Goal: Task Accomplishment & Management: Manage account settings

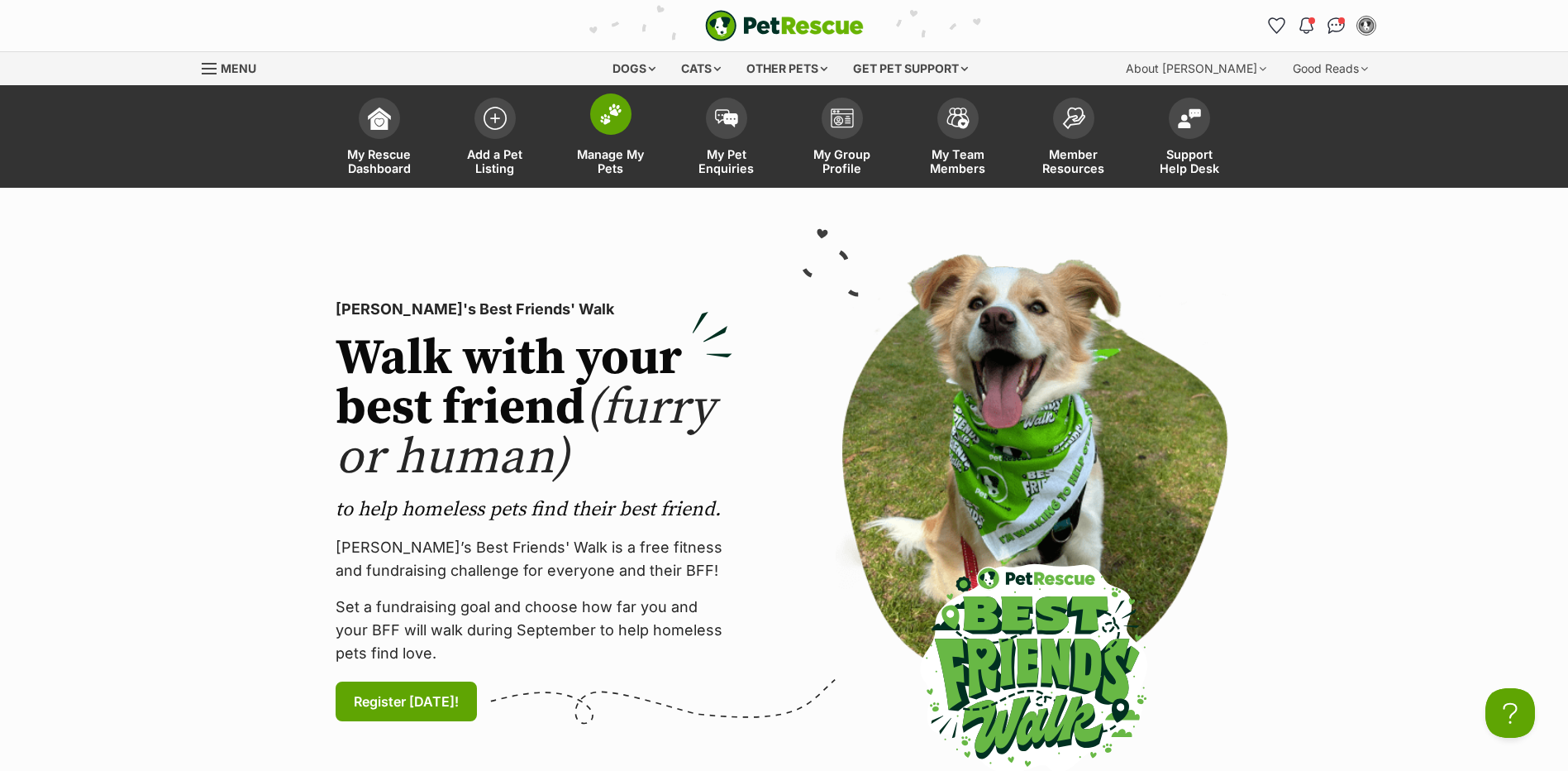
click at [602, 131] on span at bounding box center [611, 114] width 41 height 41
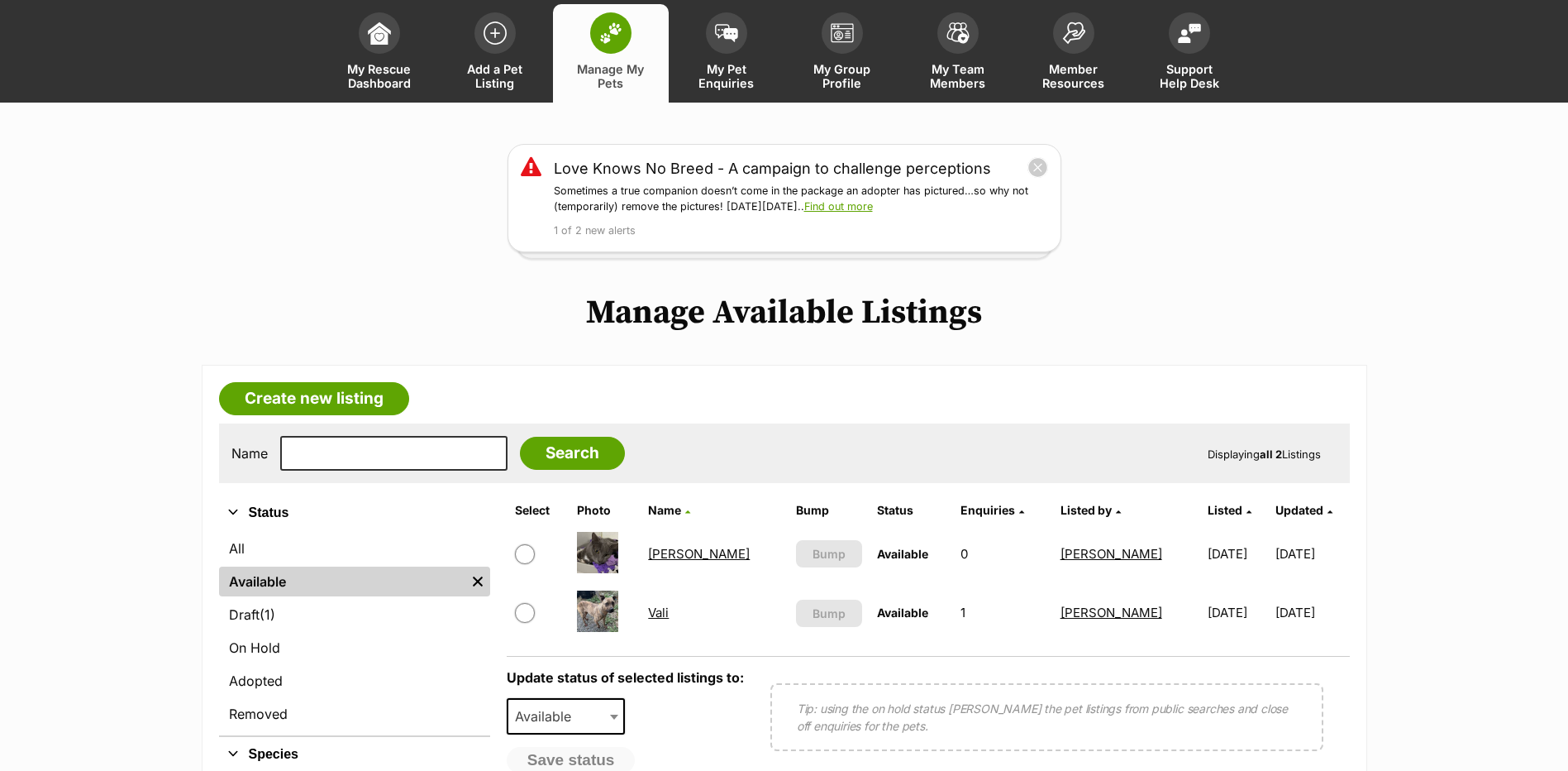
scroll to position [165, 0]
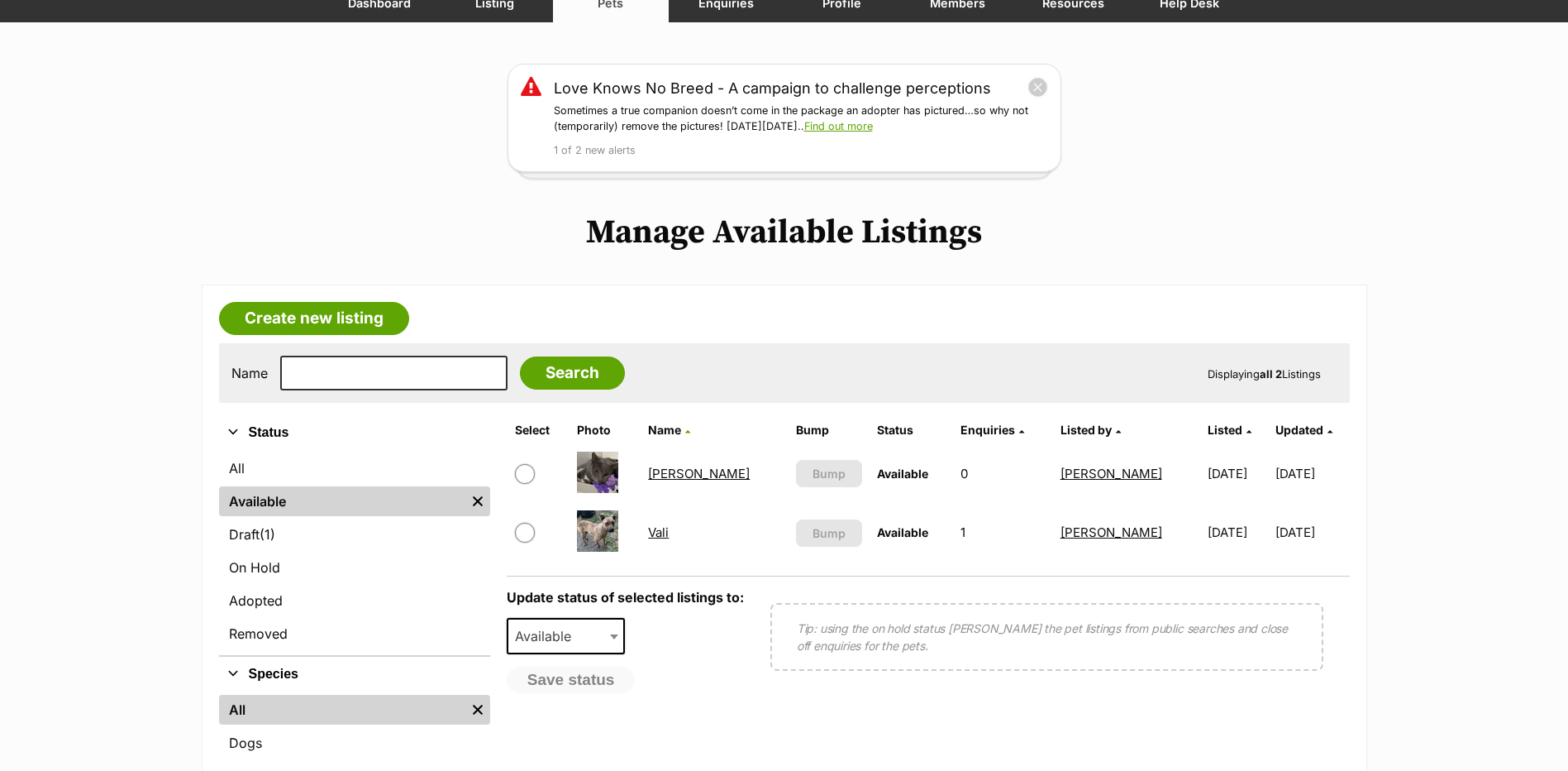
click at [525, 474] on input "checkbox" at bounding box center [525, 474] width 20 height 20
checkbox input "true"
click at [593, 677] on button "Save status" at bounding box center [572, 680] width 131 height 28
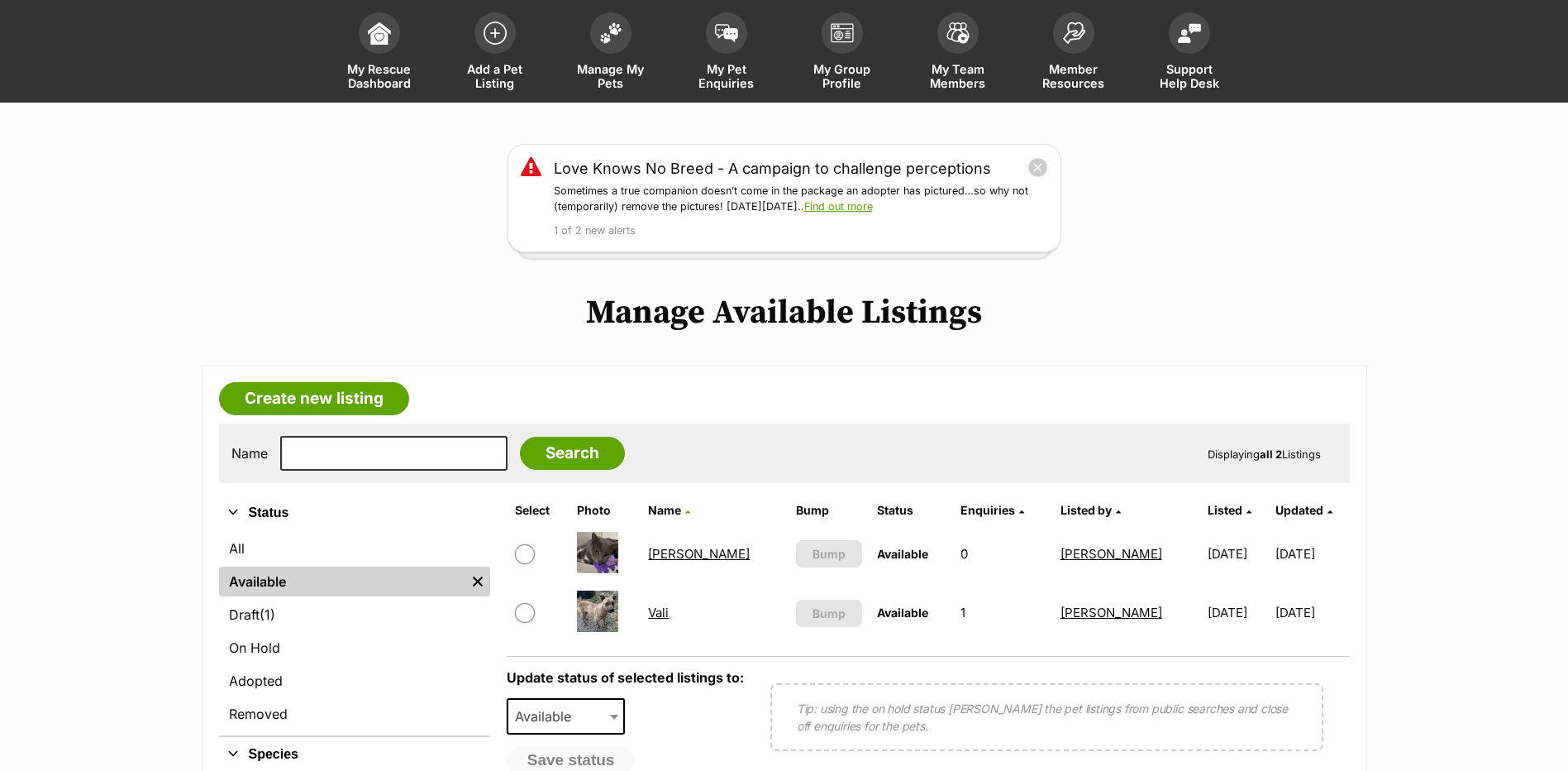
scroll to position [249, 0]
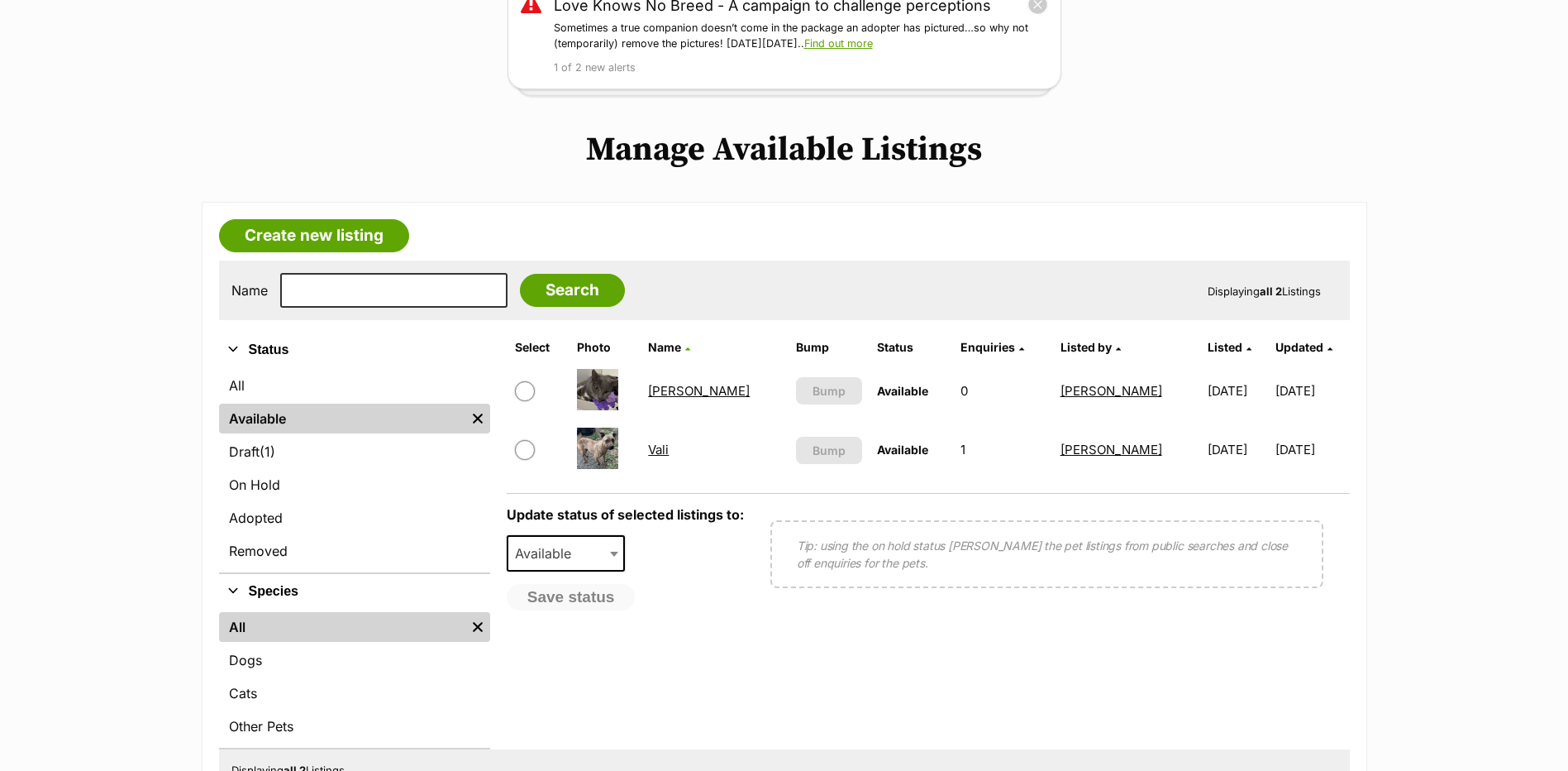
click at [524, 447] on input "checkbox" at bounding box center [525, 450] width 20 height 20
checkbox input "true"
click at [614, 557] on b at bounding box center [614, 554] width 8 height 5
click at [768, 484] on form "Select Photo Name Bump Status Enquiries Listed by Listed Updated Tom This listi…" at bounding box center [928, 541] width 843 height 417
click at [594, 446] on img at bounding box center [597, 448] width 41 height 41
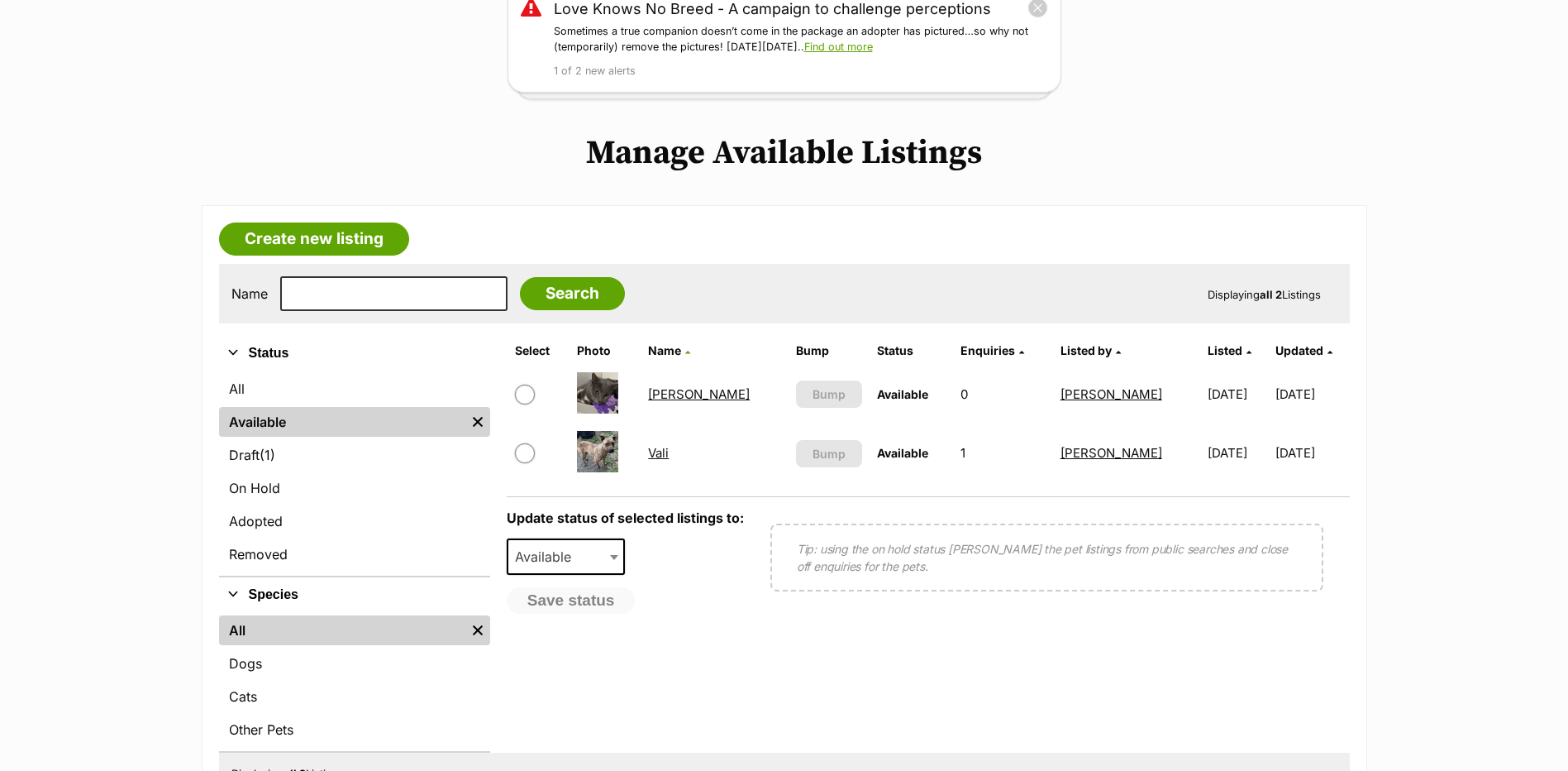
scroll to position [249, 0]
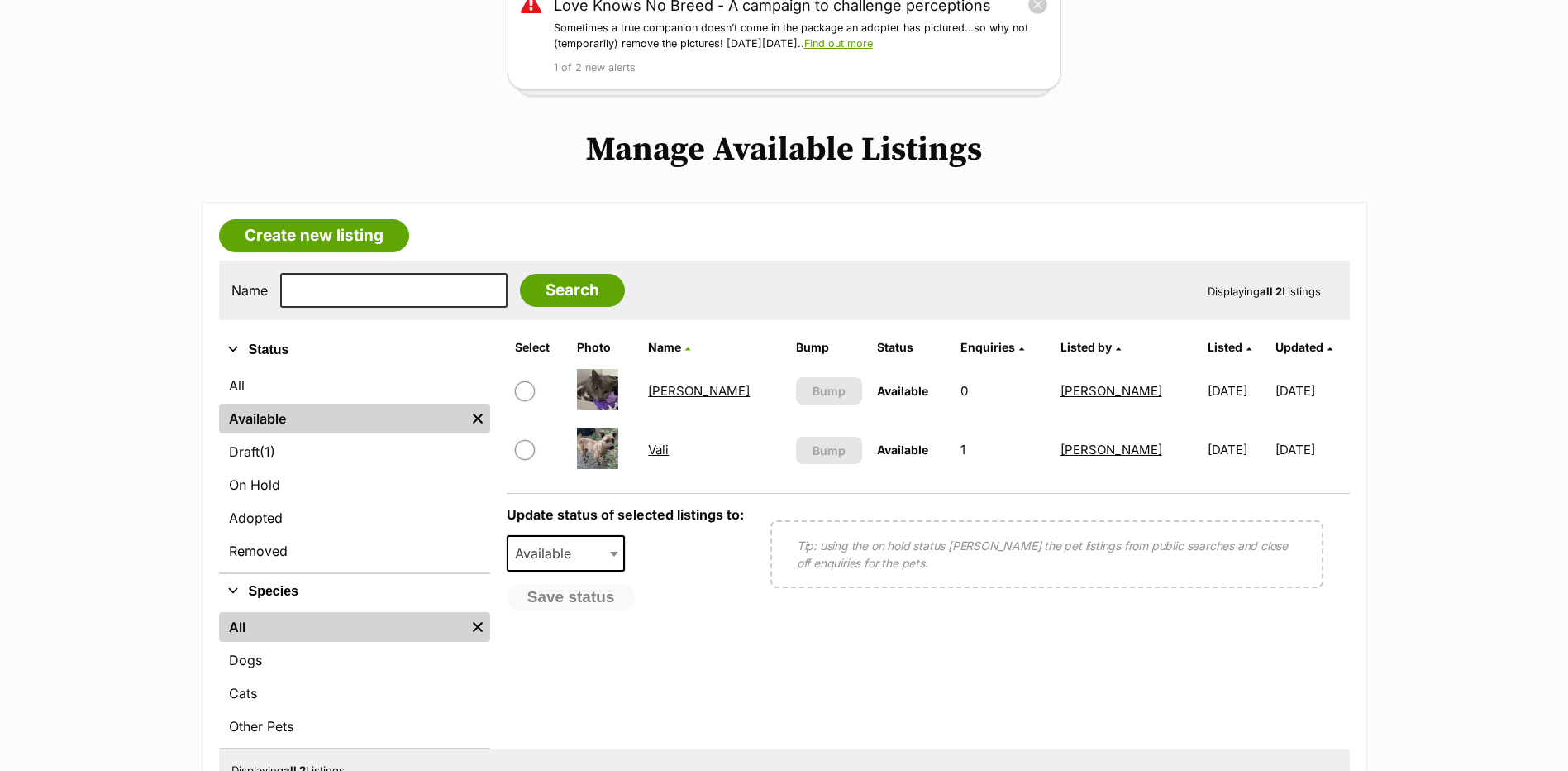
click at [655, 447] on link "Vali" at bounding box center [659, 449] width 21 height 16
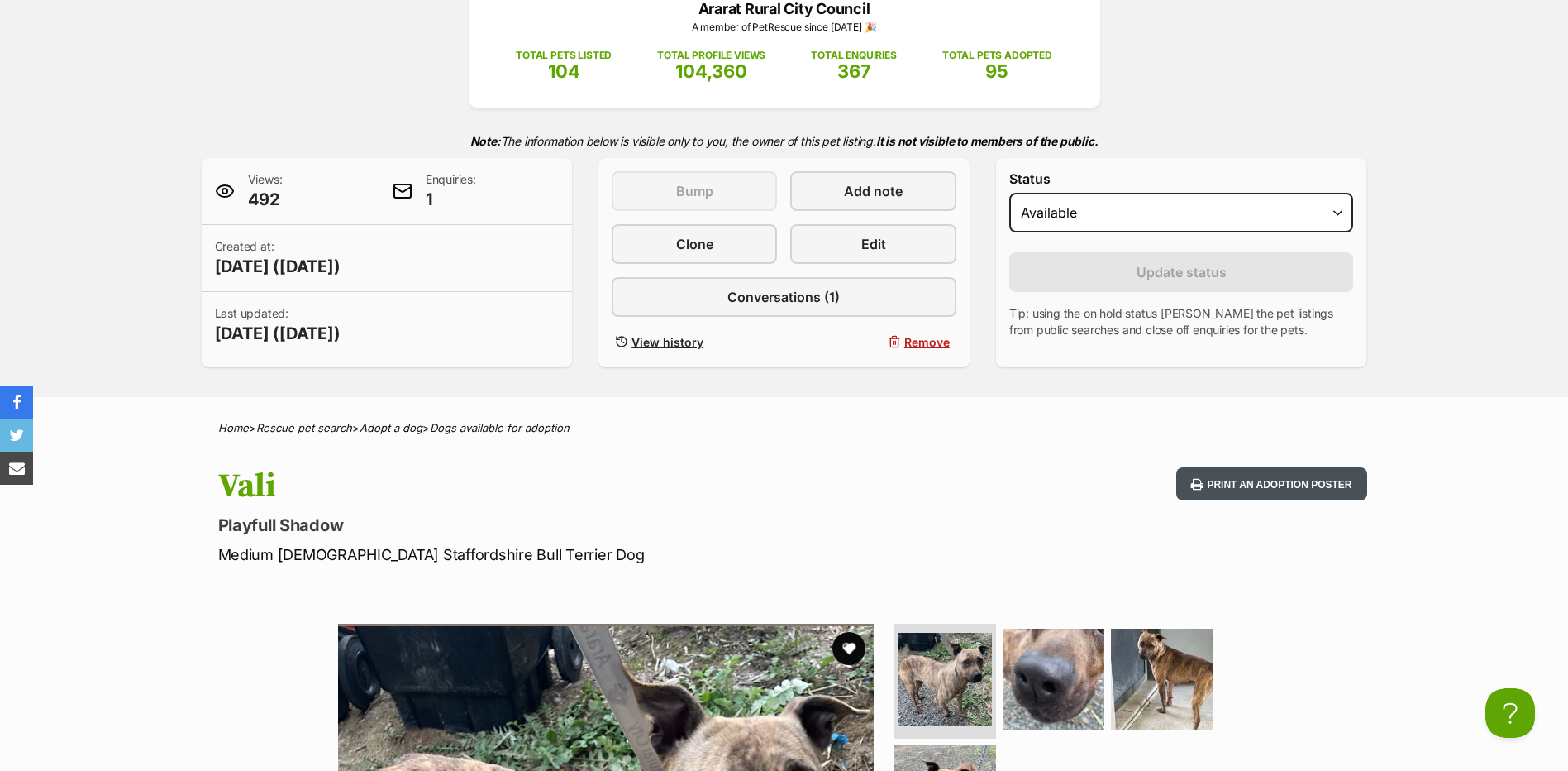
click at [1286, 479] on button "Print an adoption poster" at bounding box center [1272, 485] width 190 height 34
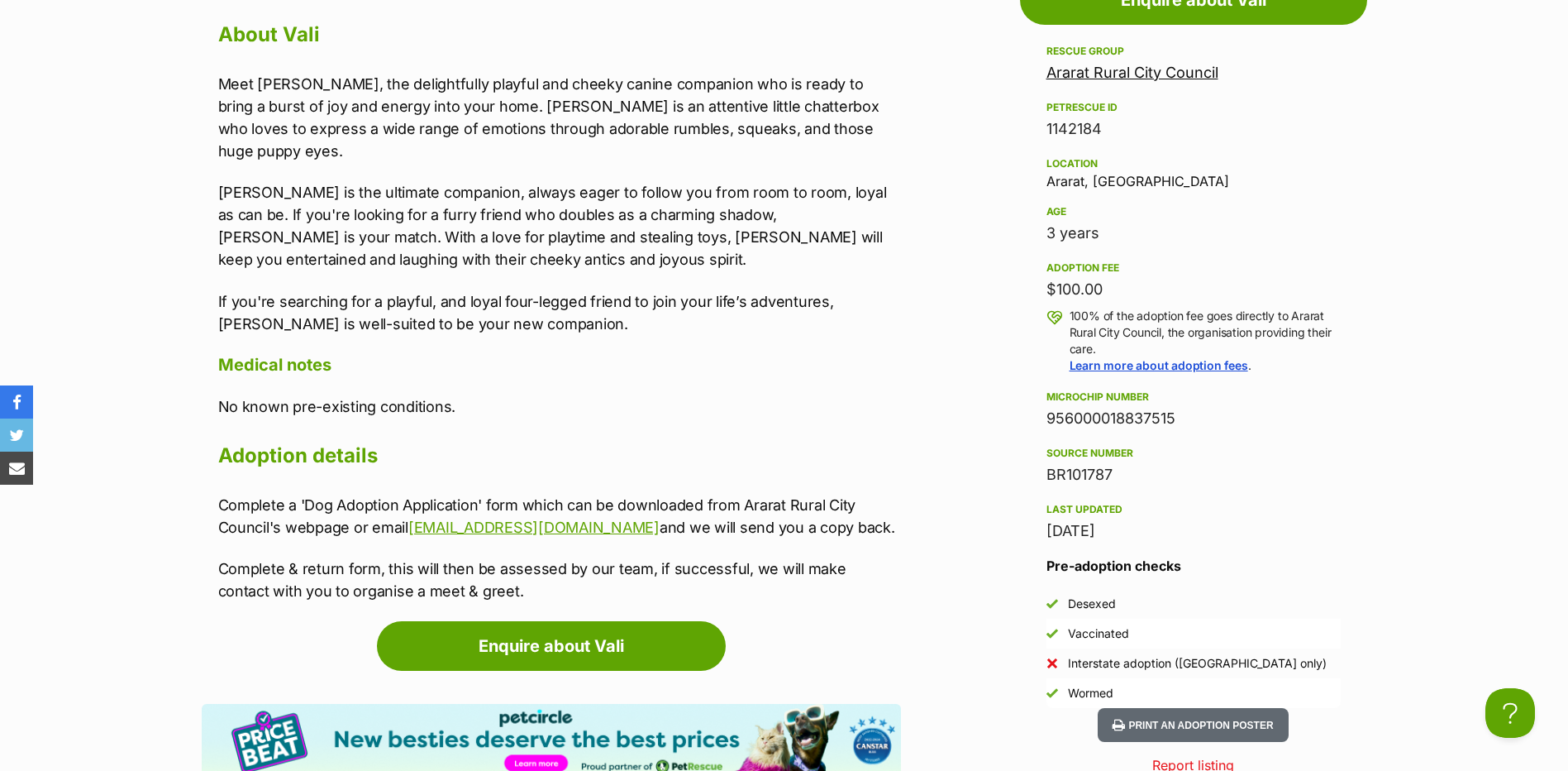
scroll to position [1571, 0]
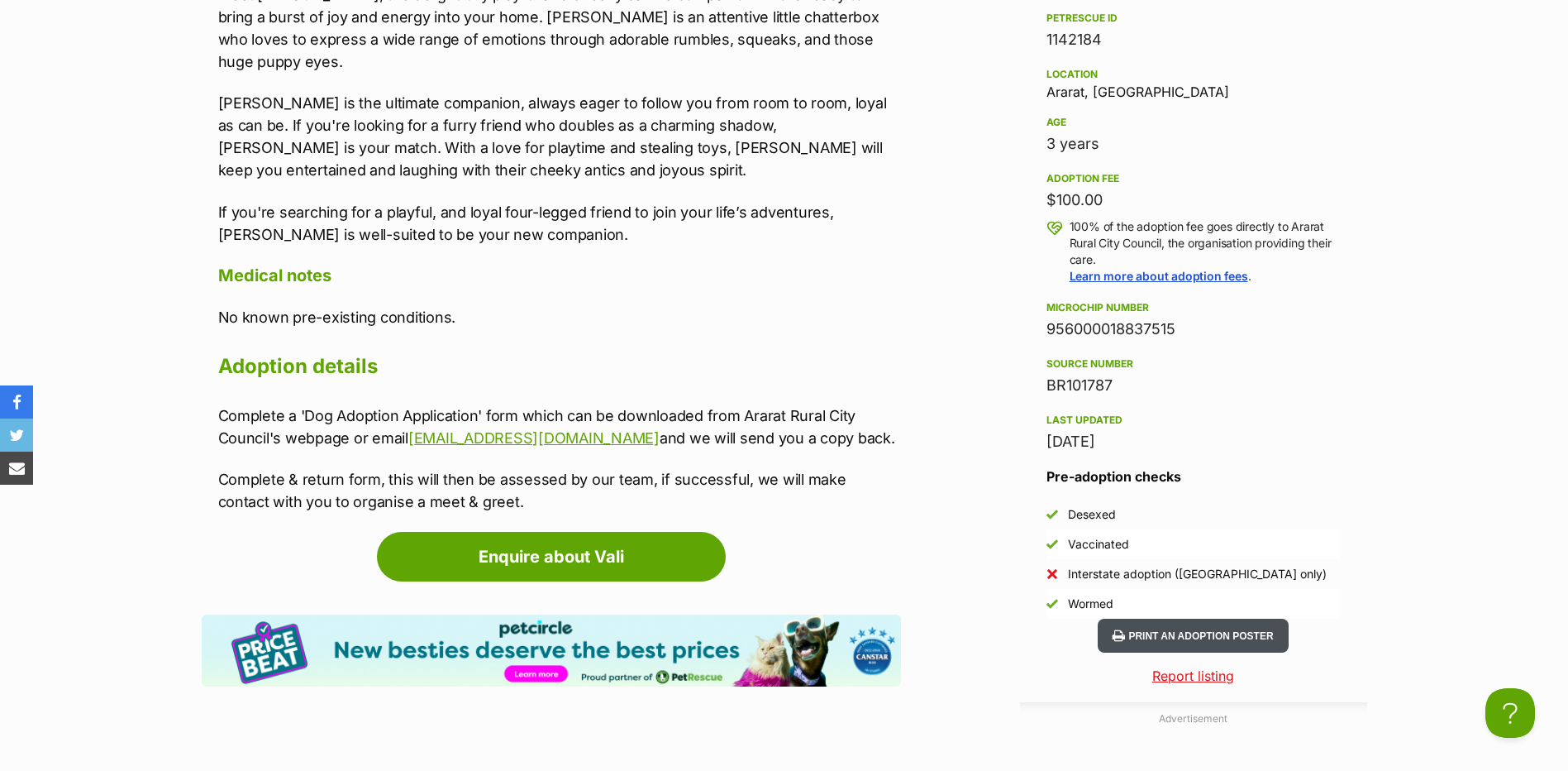
click at [1179, 635] on button "Print an adoption poster" at bounding box center [1193, 635] width 190 height 34
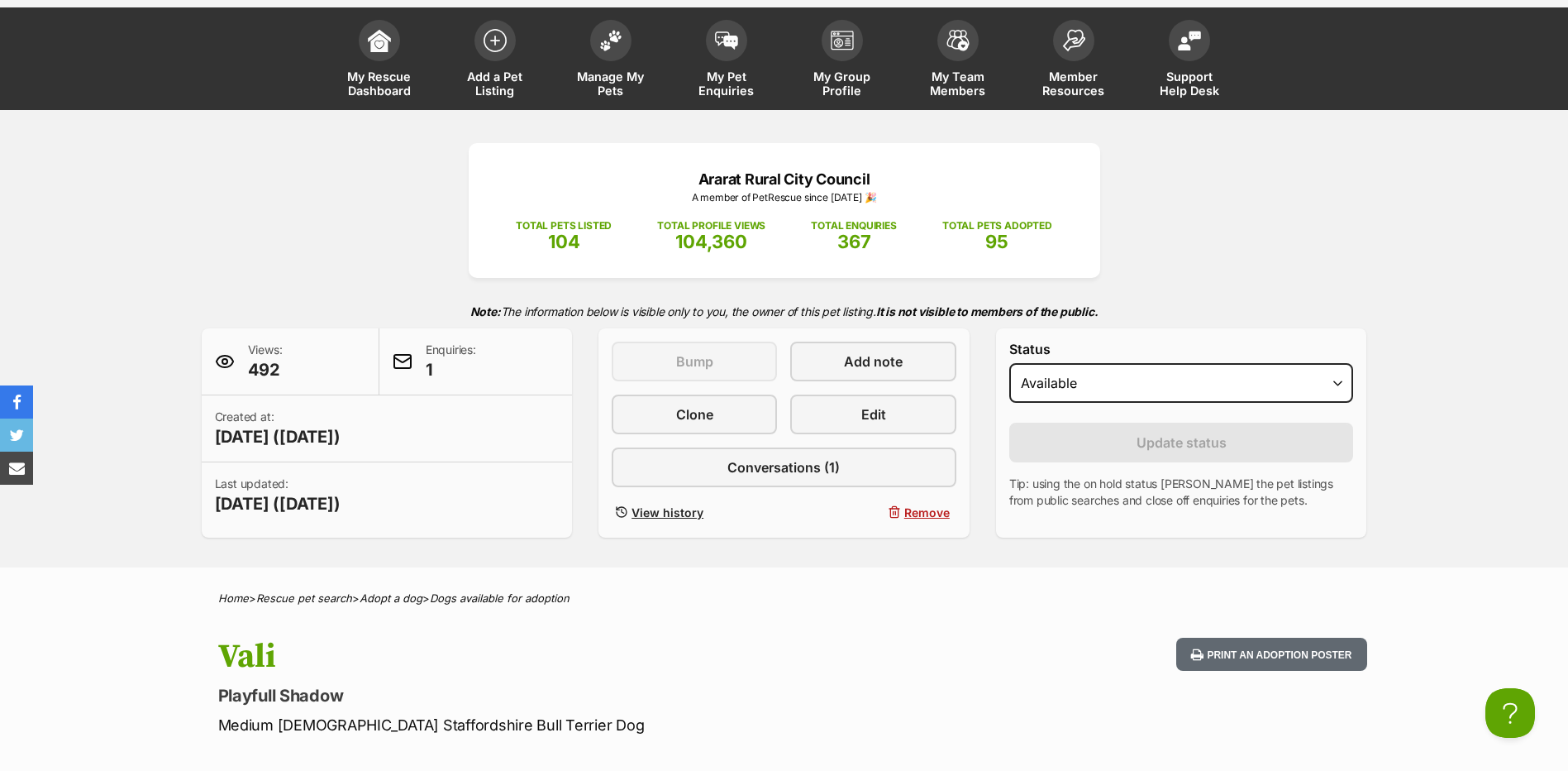
scroll to position [0, 0]
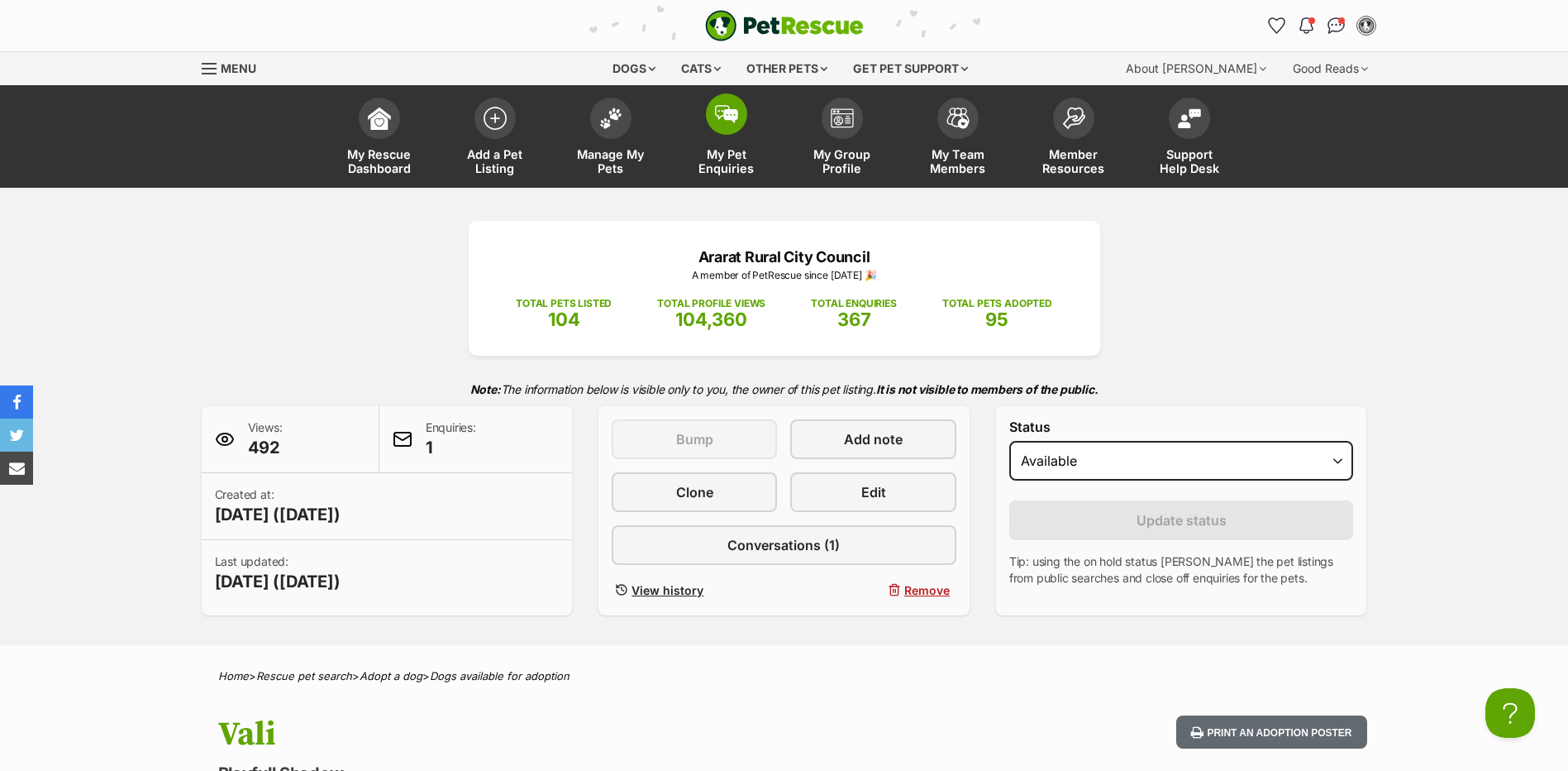
click at [720, 121] on img at bounding box center [726, 115] width 23 height 19
